Goal: Task Accomplishment & Management: Use online tool/utility

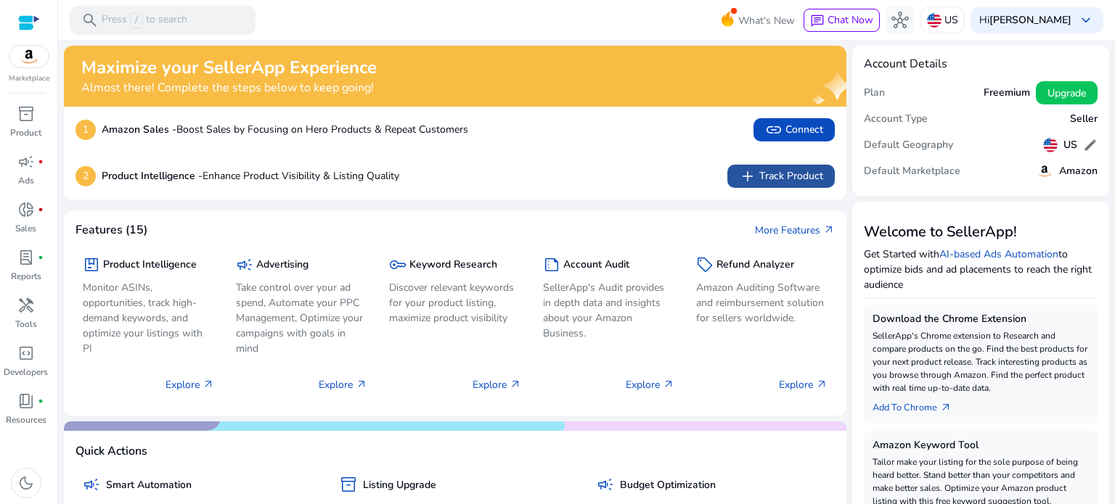
click at [761, 180] on span "add Track Product" at bounding box center [781, 176] width 84 height 17
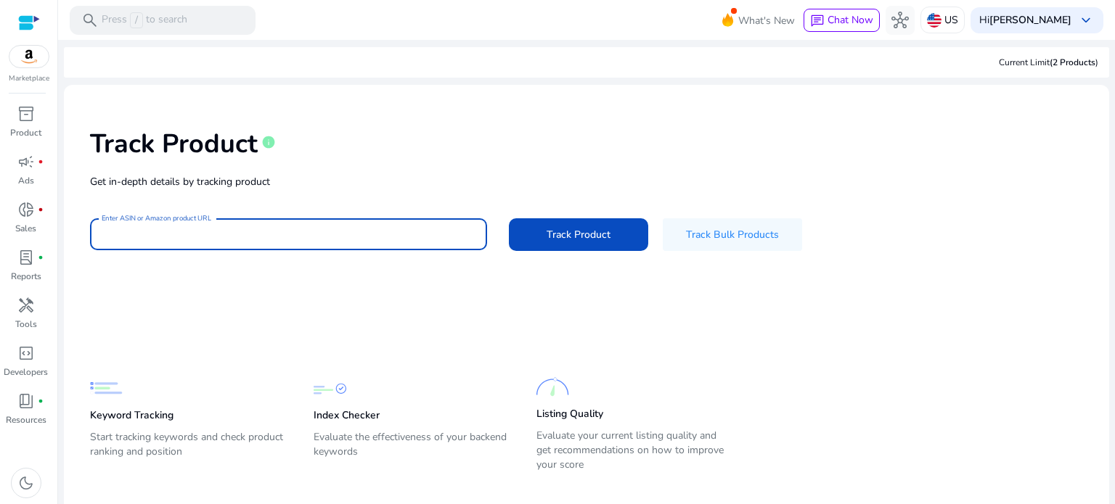
click at [208, 229] on input "Enter ASIN or Amazon product URL" at bounding box center [289, 234] width 374 height 16
